Goal: Answer question/provide support

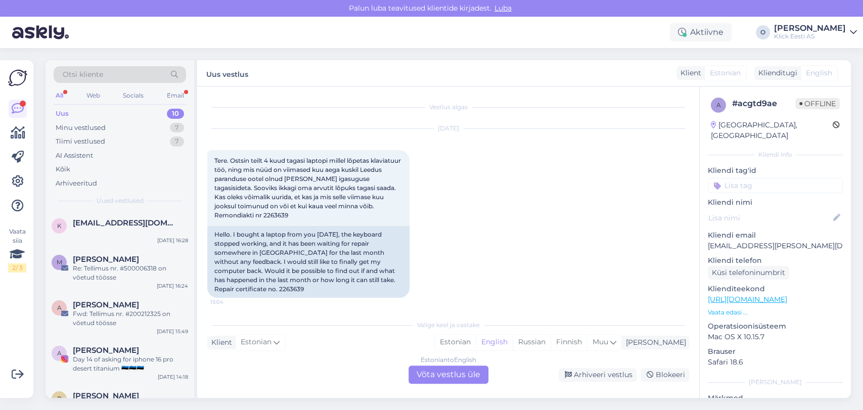
scroll to position [111, 0]
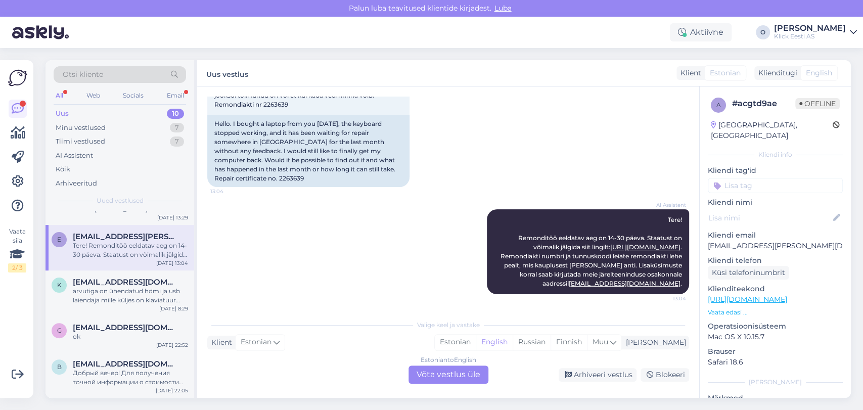
click at [110, 114] on div "Uus 10" at bounding box center [120, 114] width 133 height 14
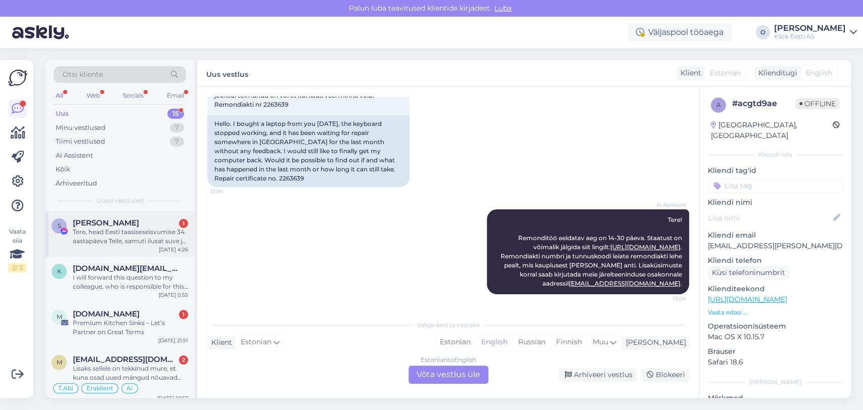
click at [103, 227] on span "[PERSON_NAME]" at bounding box center [106, 223] width 66 height 9
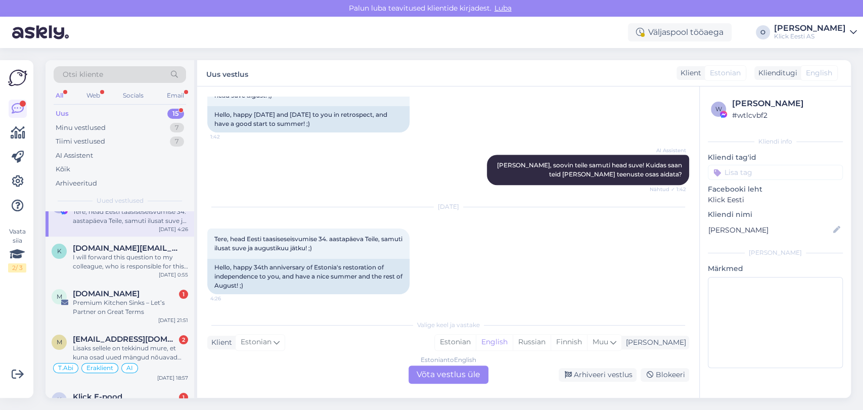
scroll to position [22, 0]
click at [104, 259] on div "I will forward this question to my colleague, who is responsible for this. The …" at bounding box center [130, 260] width 115 height 18
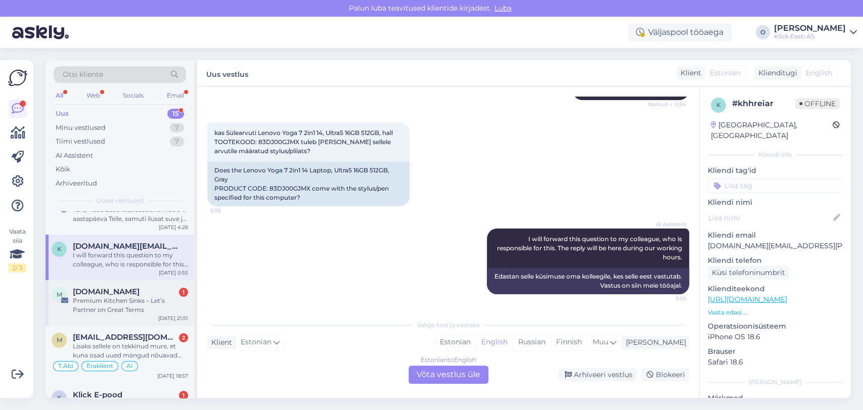
click at [106, 291] on span "[DOMAIN_NAME]" at bounding box center [106, 291] width 67 height 9
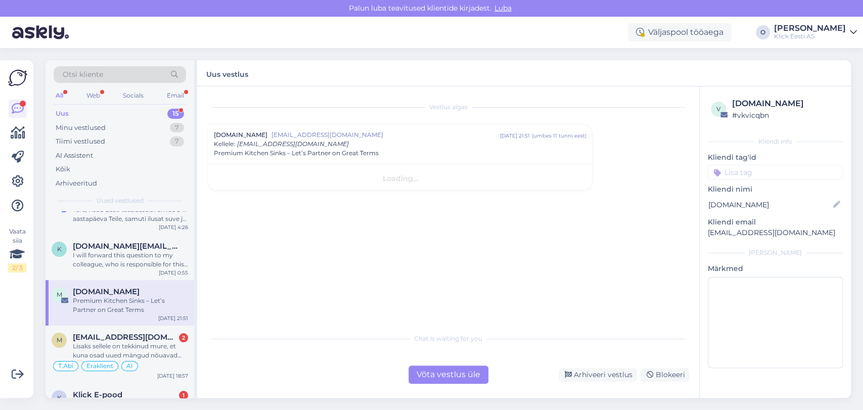
scroll to position [0, 0]
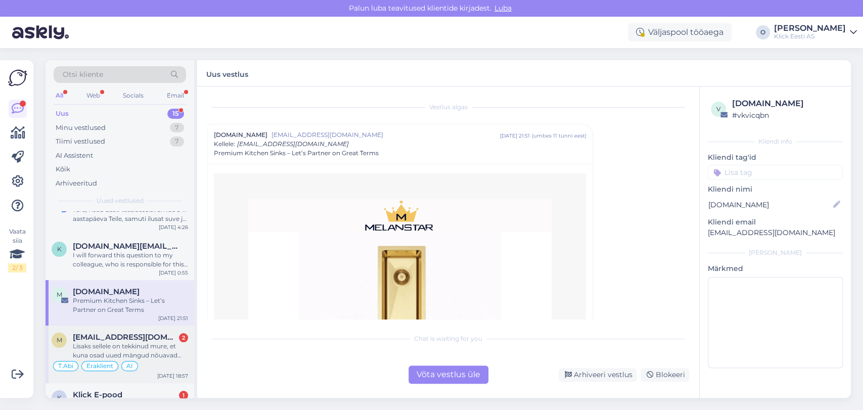
click at [110, 331] on div "m [EMAIL_ADDRESS][DOMAIN_NAME] 2 Lisaks sellele on tekkinud mure, et kuna osad …" at bounding box center [120, 355] width 149 height 58
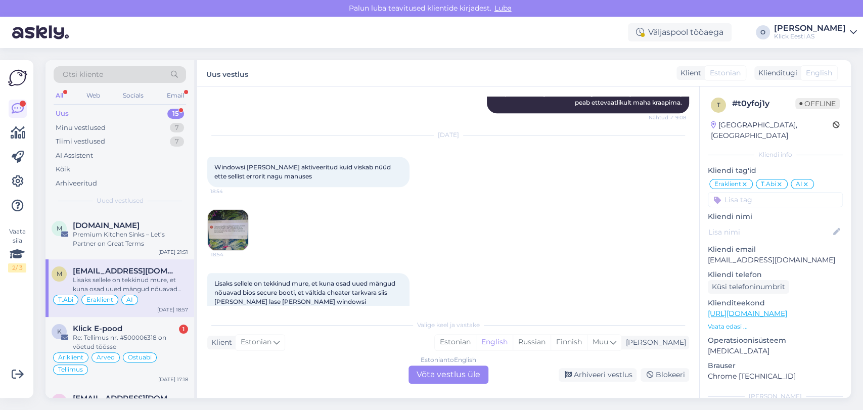
scroll to position [90, 0]
click at [110, 332] on div "Re: Tellimus nr. #500006318 on võetud töösse" at bounding box center [130, 341] width 115 height 18
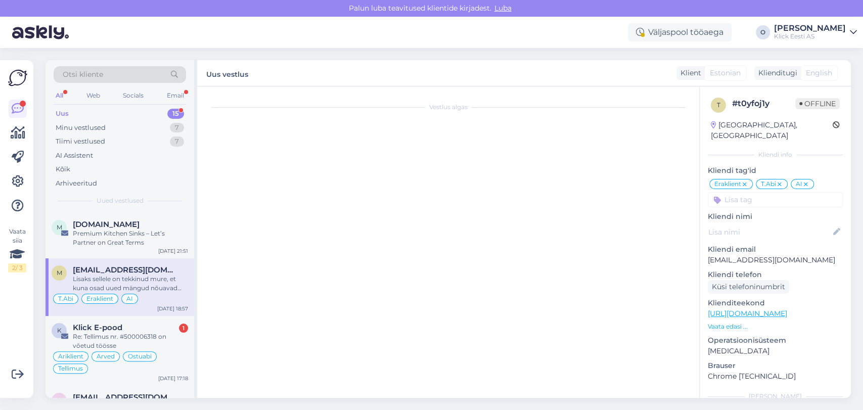
scroll to position [2986, 0]
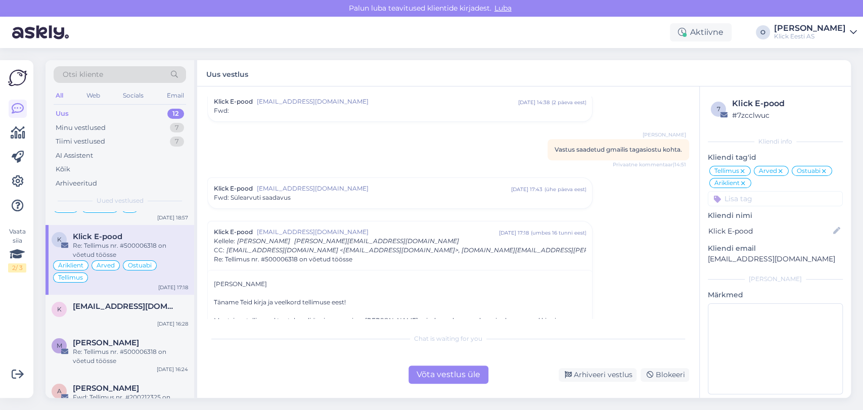
click at [152, 111] on div "Uus 12" at bounding box center [120, 114] width 133 height 14
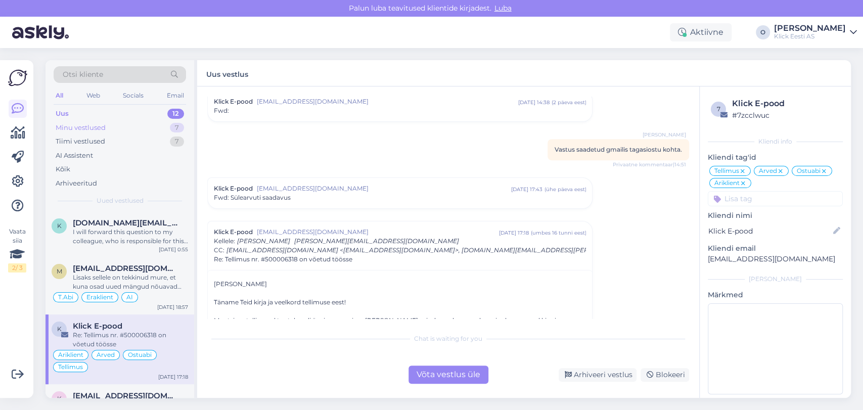
click at [148, 126] on div "Minu vestlused 7" at bounding box center [120, 128] width 133 height 14
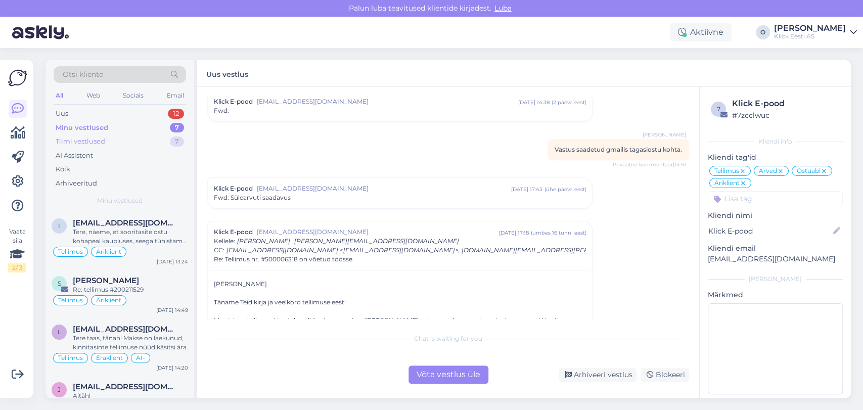
click at [139, 138] on div "Tiimi vestlused 7" at bounding box center [120, 142] width 133 height 14
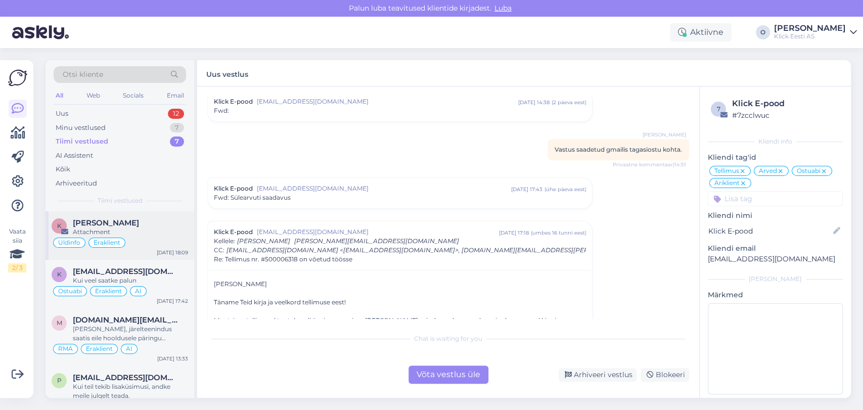
click at [109, 211] on div "K [PERSON_NAME] Attachment Üldinfo Eraklient [DATE] 18:09" at bounding box center [120, 235] width 149 height 49
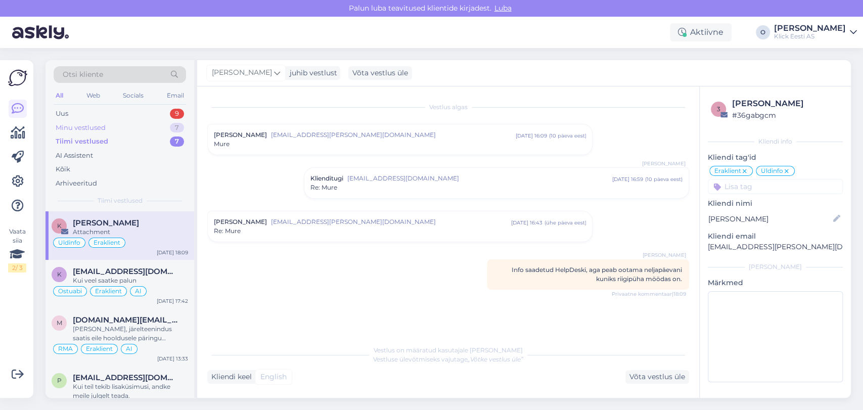
click at [109, 125] on div "Minu vestlused 7" at bounding box center [120, 128] width 133 height 14
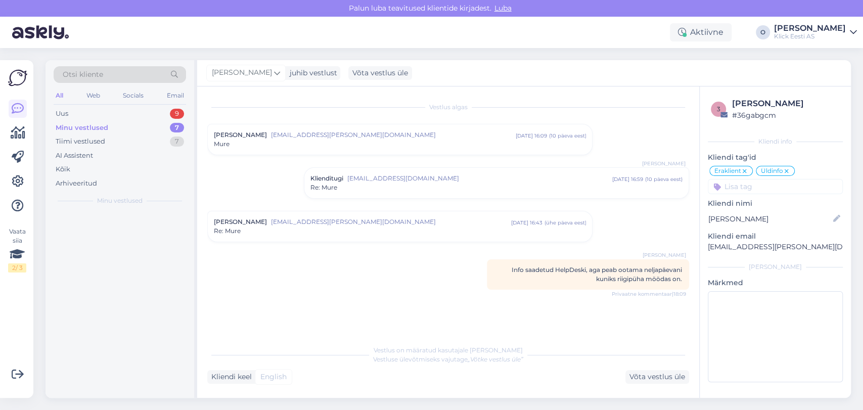
click at [109, 125] on div "Minu vestlused 7" at bounding box center [120, 128] width 133 height 14
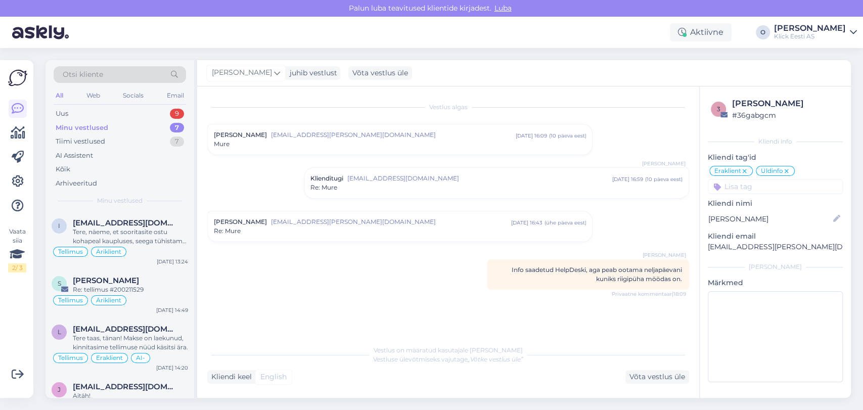
click at [109, 125] on div "Minu vestlused 7" at bounding box center [120, 128] width 133 height 14
click at [105, 102] on div "All Web Socials Email" at bounding box center [120, 97] width 133 height 16
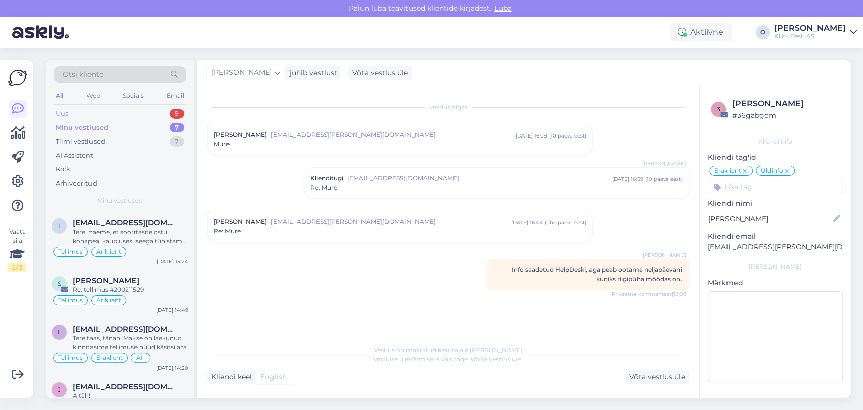
click at [104, 114] on div "Uus 9" at bounding box center [120, 114] width 133 height 14
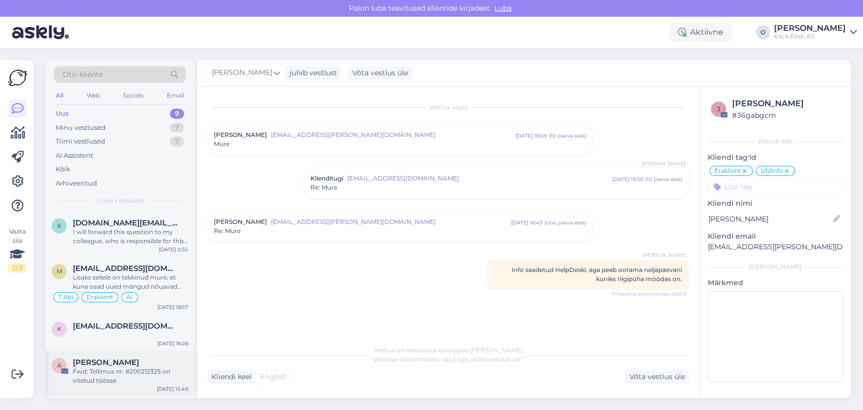
click at [125, 358] on span "[PERSON_NAME]" at bounding box center [106, 362] width 66 height 9
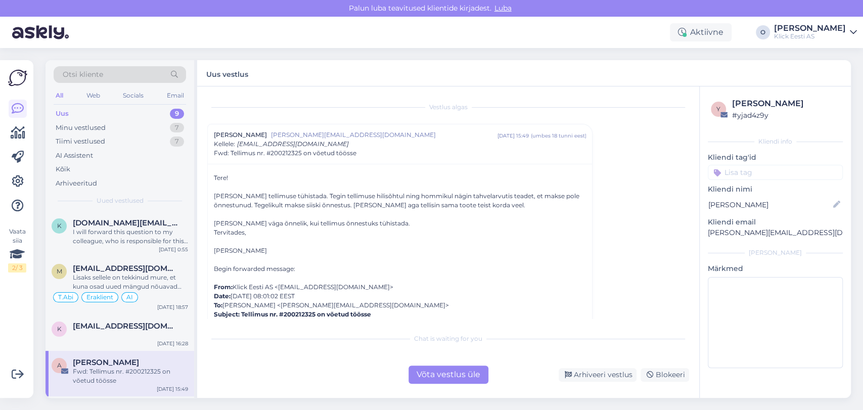
click at [461, 373] on div "Võta vestlus üle" at bounding box center [449, 375] width 80 height 18
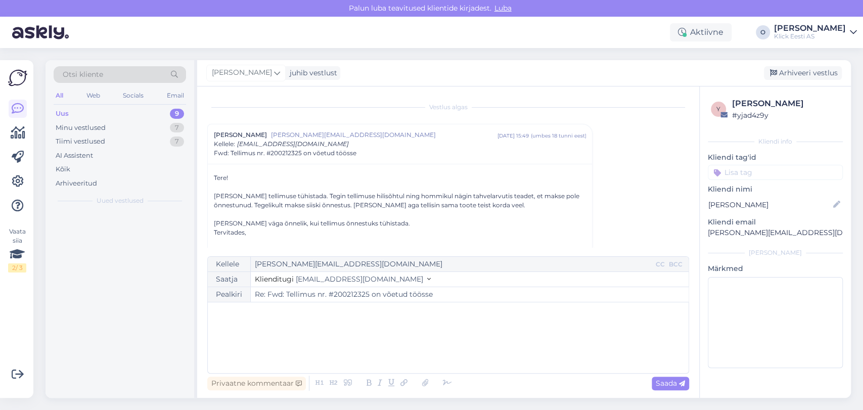
scroll to position [27, 0]
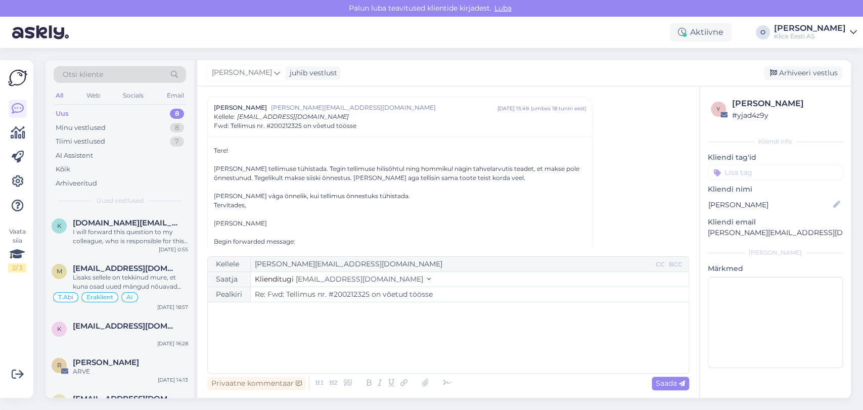
click at [402, 341] on div "﻿" at bounding box center [448, 338] width 471 height 61
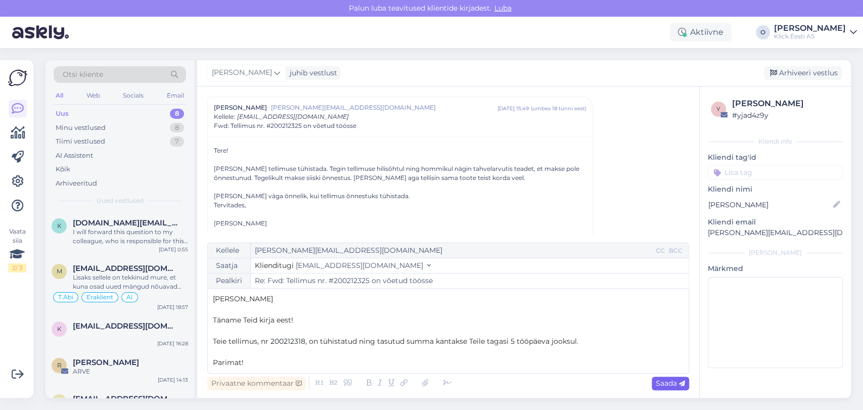
click at [662, 385] on span "Saada" at bounding box center [670, 383] width 29 height 9
type input "Re: Re: Fwd: Tellimus nr. #200212325 on võetud töösse"
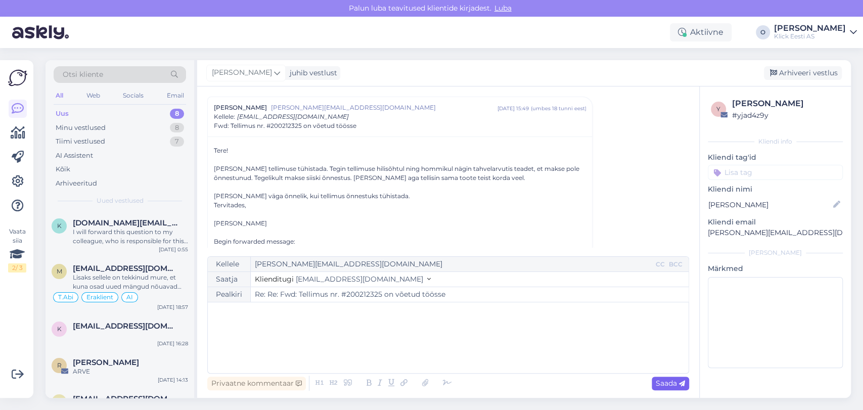
scroll to position [462, 0]
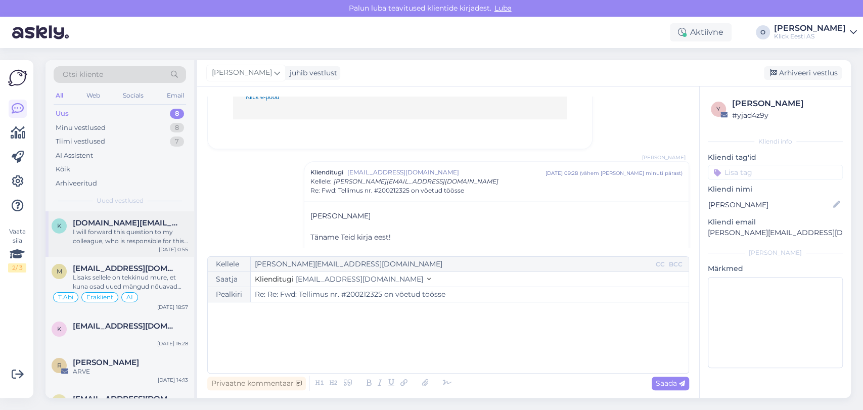
click at [120, 223] on span "[DOMAIN_NAME][EMAIL_ADDRESS][PERSON_NAME][DOMAIN_NAME]" at bounding box center [125, 223] width 105 height 9
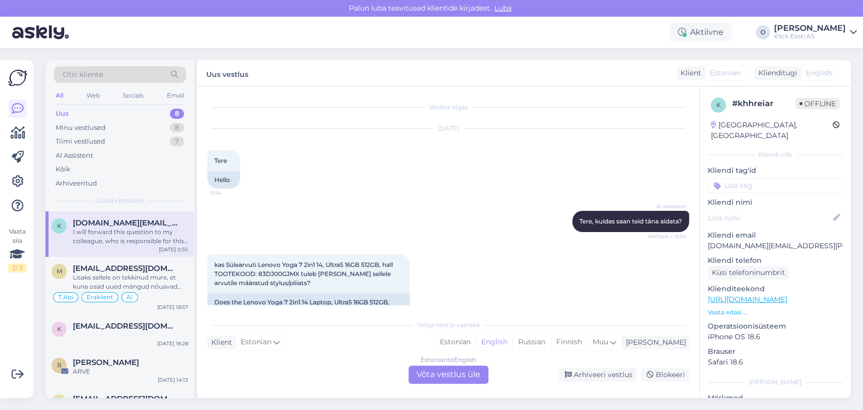
scroll to position [132, 0]
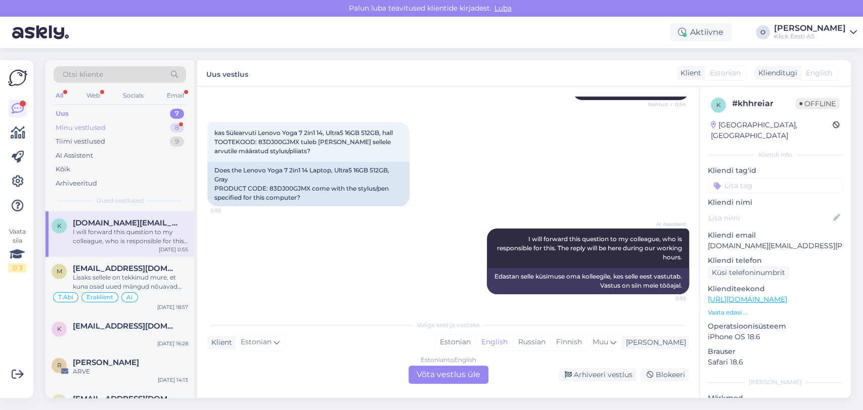
click at [160, 124] on div "Minu vestlused 8" at bounding box center [120, 128] width 133 height 14
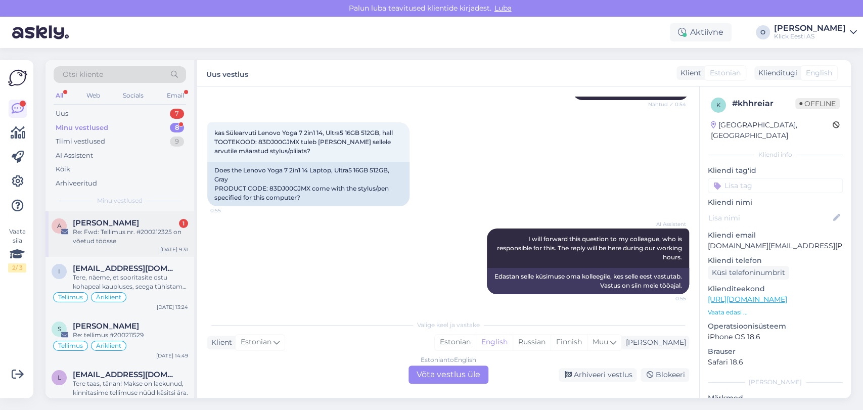
click at [113, 231] on div "Re: Fwd: Tellimus nr. #200212325 on võetud töösse" at bounding box center [130, 237] width 115 height 18
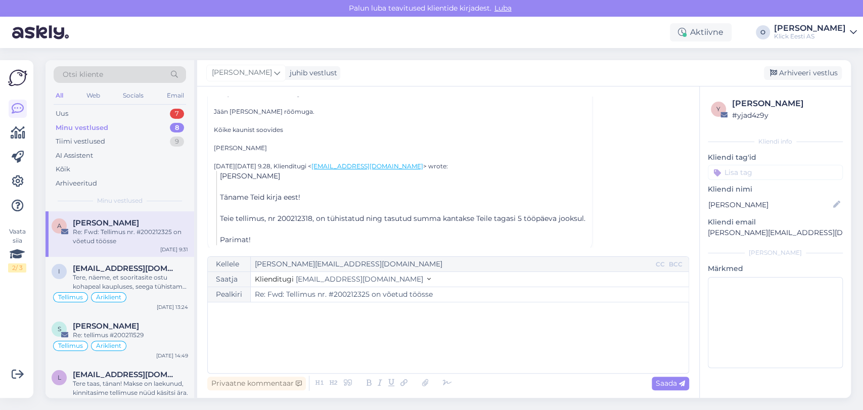
scroll to position [192, 0]
